Goal: Task Accomplishment & Management: Complete application form

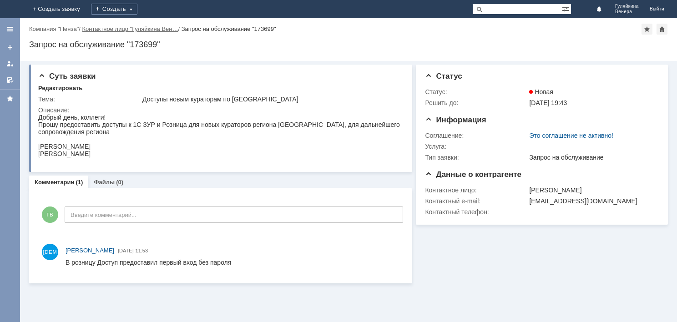
click at [122, 30] on link "Контактное лицо "Гуляйкина Вен…" at bounding box center [130, 28] width 96 height 7
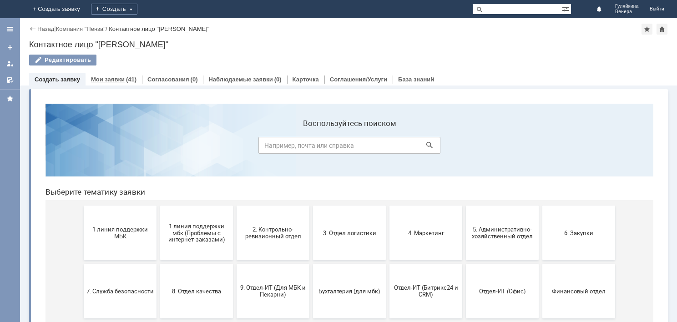
click at [117, 75] on div "Мои заявки (41)" at bounding box center [113, 79] width 56 height 13
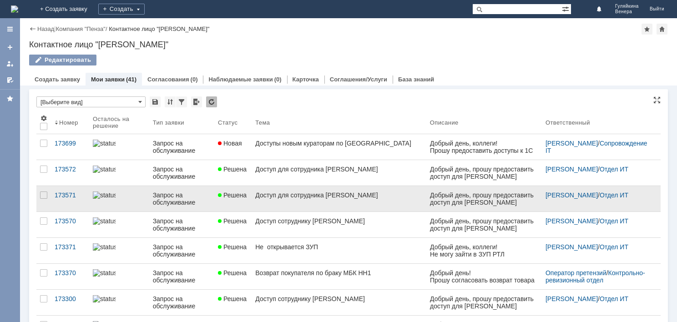
click at [322, 203] on link "Доступ для сотрудника [PERSON_NAME]" at bounding box center [338, 198] width 175 height 25
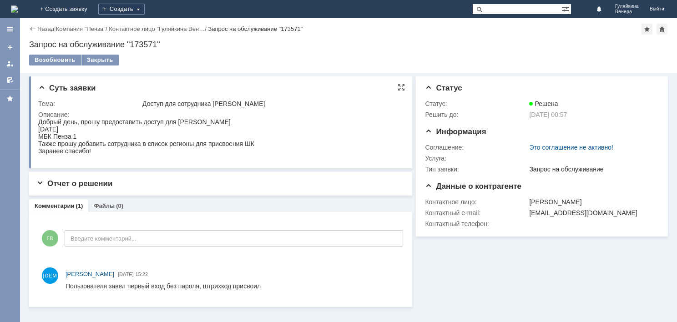
drag, startPoint x: 38, startPoint y: 120, endPoint x: 134, endPoint y: 175, distance: 110.0
click at [134, 155] on html "Добрый день, прошу предоставить доступ для [PERSON_NAME] [DATE] МБК Пенза 1 Так…" at bounding box center [219, 136] width 362 height 36
copy body "Добрый день, прошу предоставить доступ для [PERSON_NAME] [DATE] МБК Пенза 1 Так…"
click at [145, 6] on div "Создать" at bounding box center [121, 9] width 46 height 11
click at [169, 26] on link "Заявка" at bounding box center [134, 27] width 69 height 11
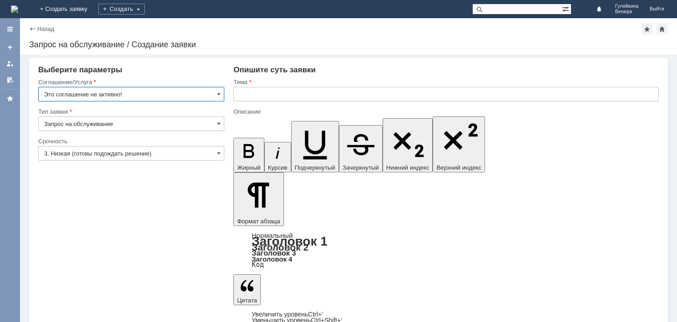
click at [296, 90] on input "text" at bounding box center [445, 94] width 425 height 15
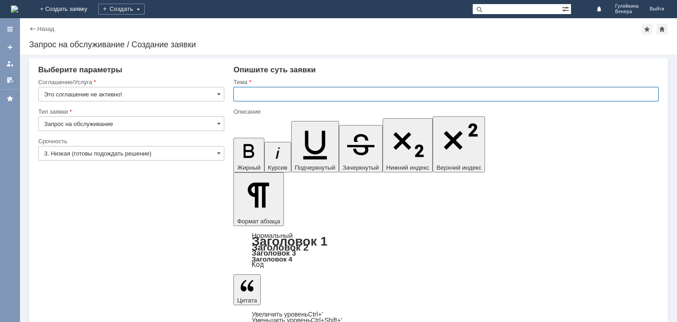
click at [255, 93] on input "text" at bounding box center [445, 94] width 425 height 15
type input "Доступ"
drag, startPoint x: 289, startPoint y: 94, endPoint x: 227, endPoint y: 95, distance: 61.8
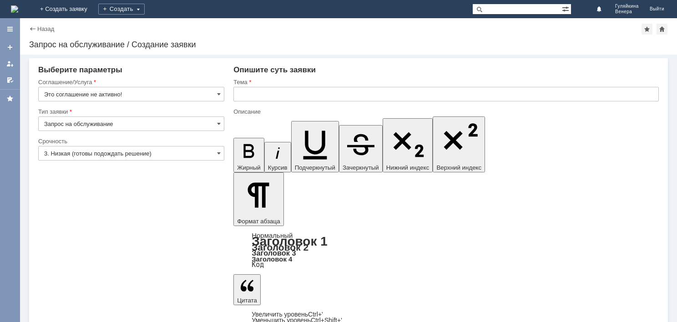
drag, startPoint x: 243, startPoint y: 2651, endPoint x: 309, endPoint y: 2684, distance: 74.0
